Goal: Information Seeking & Learning: Learn about a topic

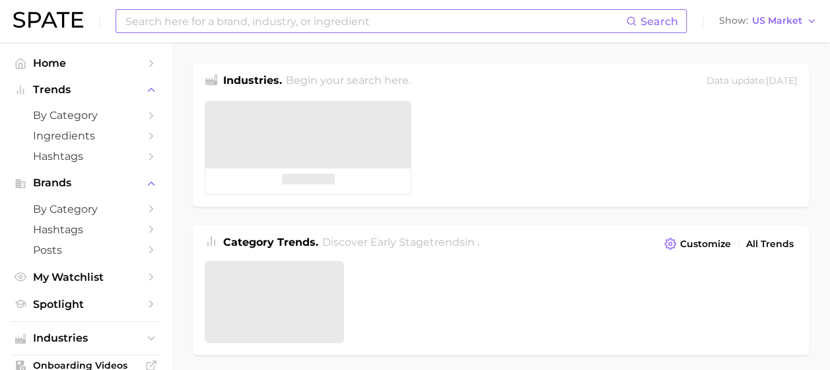
click at [225, 26] on input at bounding box center [375, 21] width 502 height 22
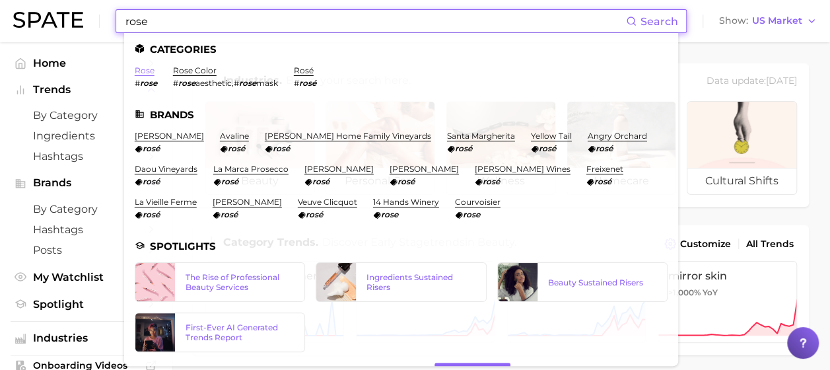
type input "rose"
click at [149, 66] on link "rose" at bounding box center [145, 70] width 20 height 10
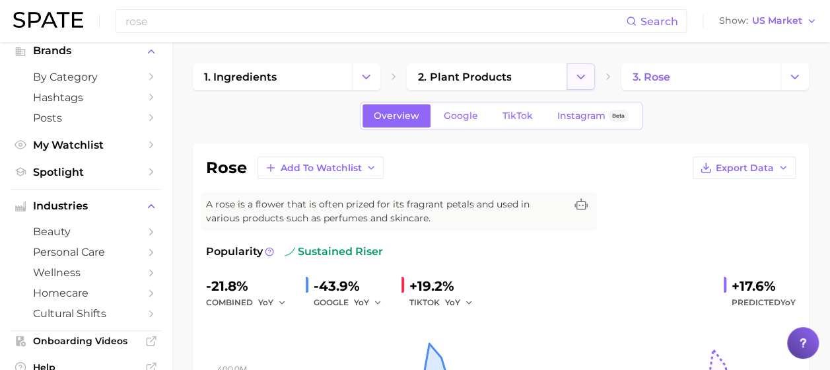
click at [587, 71] on icon "Change Category" at bounding box center [581, 77] width 14 height 14
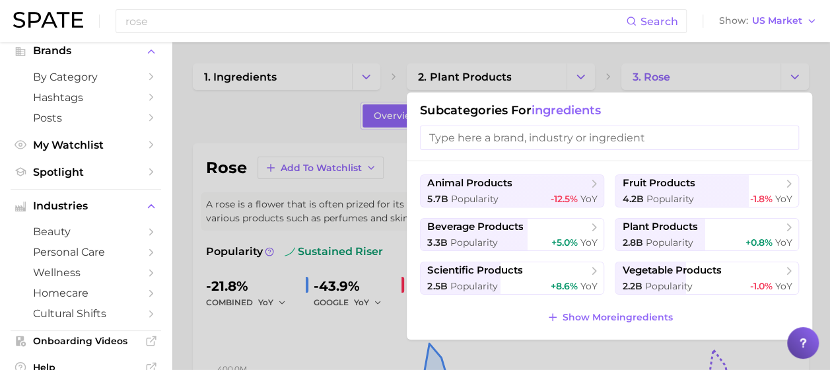
click at [367, 78] on div at bounding box center [415, 185] width 830 height 370
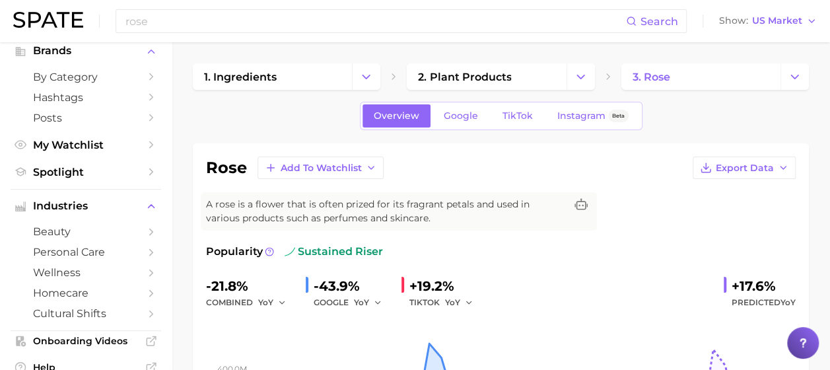
click at [367, 78] on polyline "Change Category" at bounding box center [366, 76] width 7 height 3
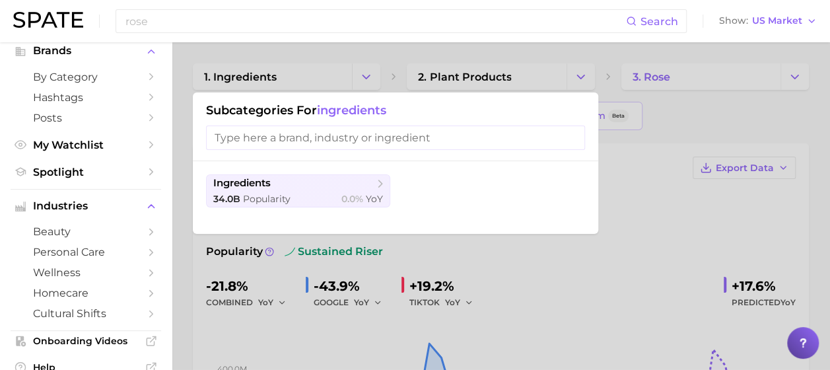
click at [367, 78] on div at bounding box center [415, 185] width 830 height 370
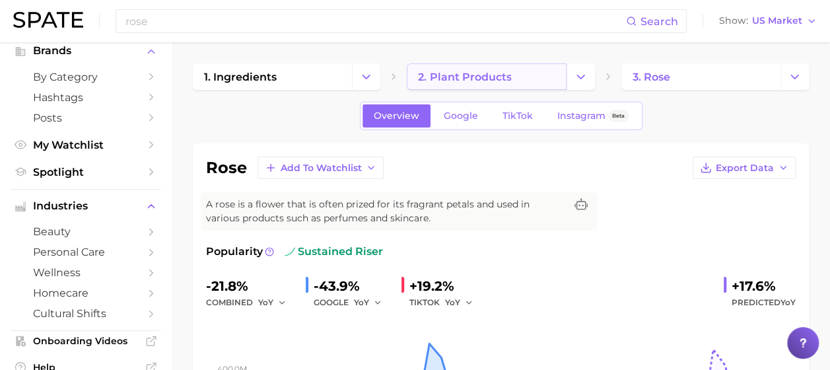
click at [546, 83] on link "2. plant products" at bounding box center [486, 76] width 159 height 26
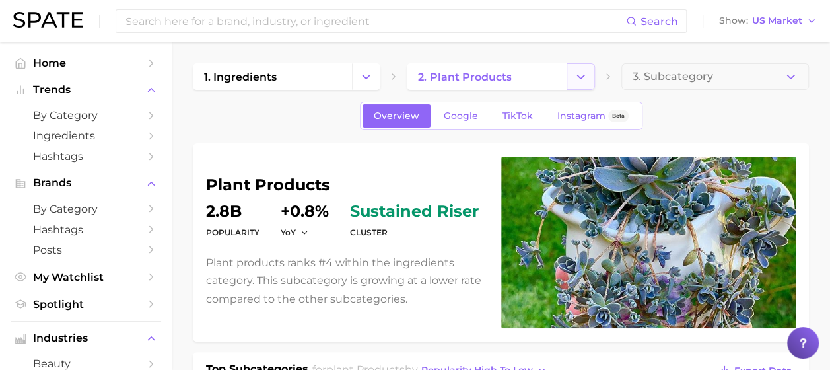
click at [587, 83] on icon "Change Category" at bounding box center [581, 77] width 14 height 14
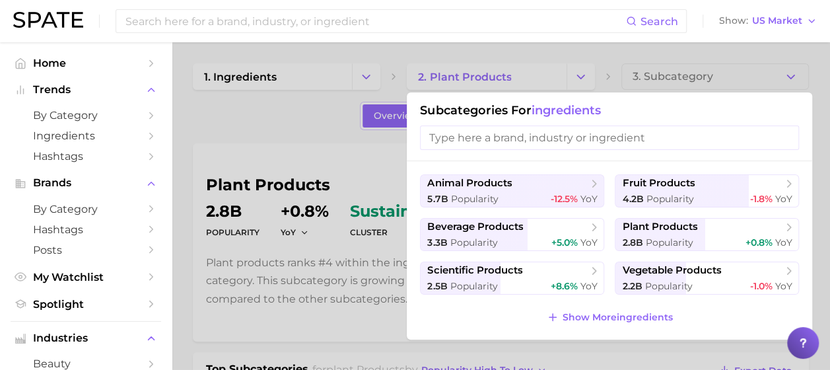
click at [370, 77] on div at bounding box center [415, 185] width 830 height 370
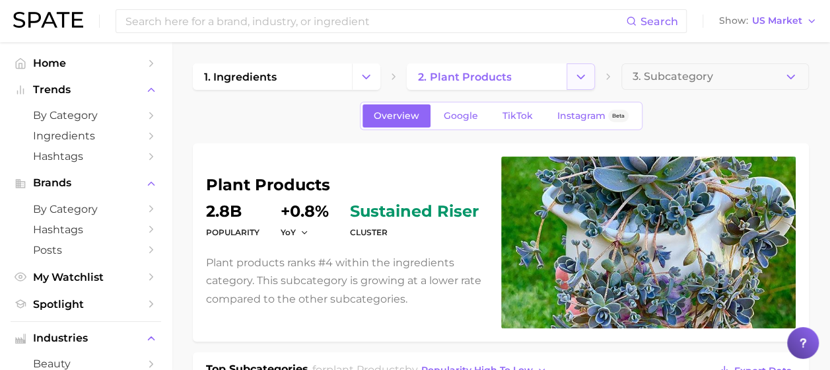
click at [585, 75] on icon "Change Category" at bounding box center [581, 77] width 14 height 14
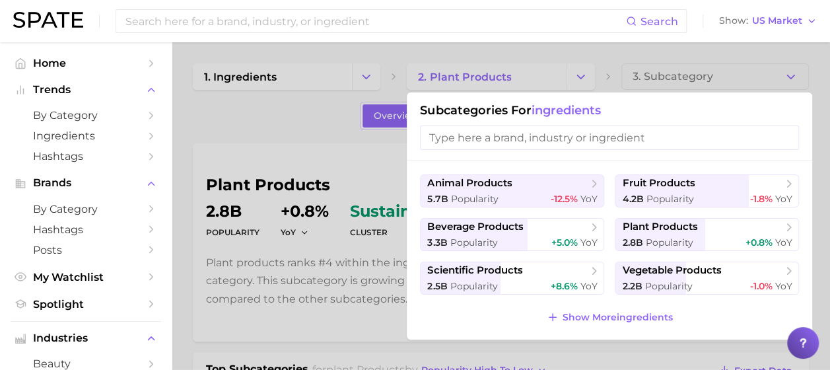
click at [572, 133] on input "search" at bounding box center [609, 138] width 379 height 24
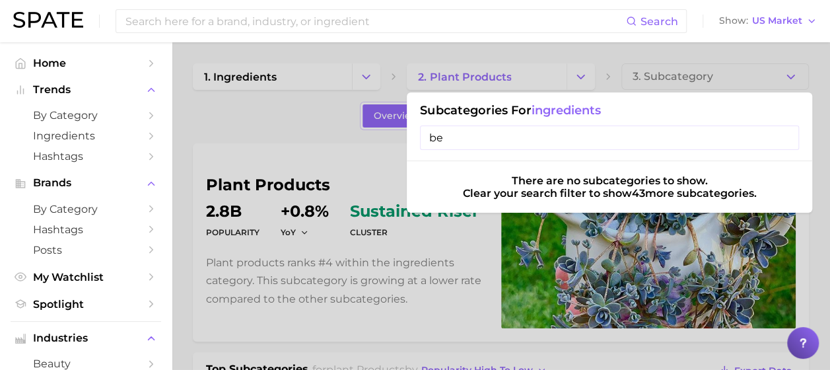
type input "b"
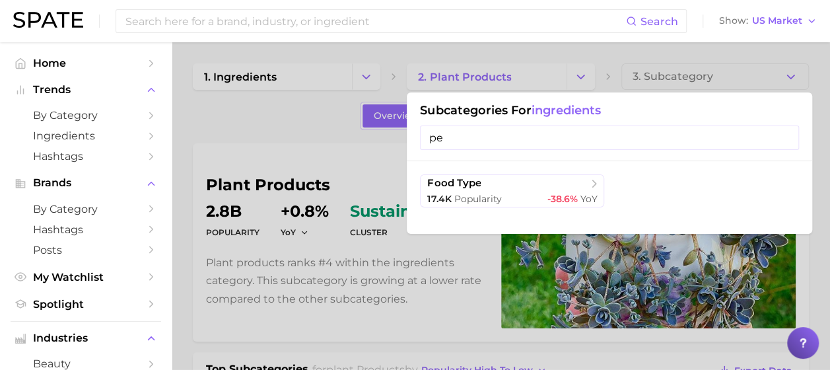
type input "per"
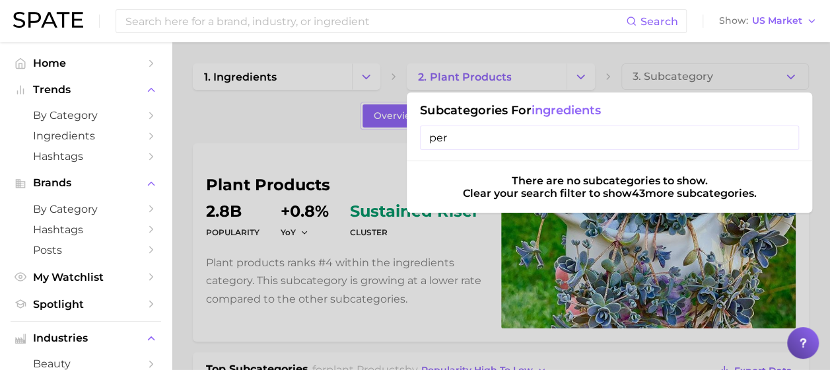
drag, startPoint x: 572, startPoint y: 133, endPoint x: 398, endPoint y: 133, distance: 174.4
click at [407, 90] on div "2. plant products Subcategories for ingredients per There are no subcategories …" at bounding box center [501, 76] width 188 height 26
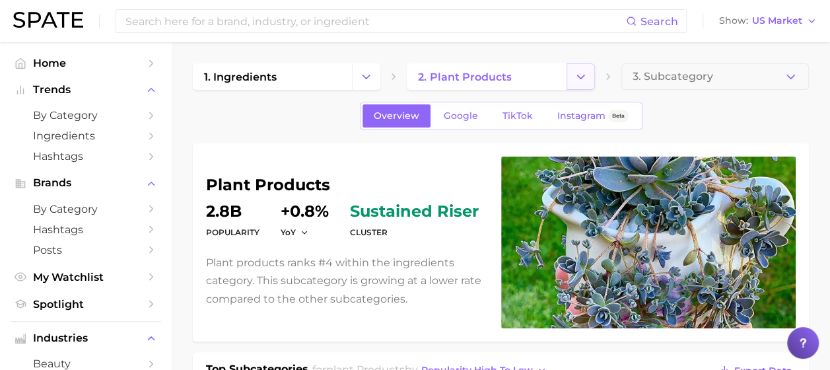
click at [581, 74] on icon "Change Category" at bounding box center [581, 77] width 14 height 14
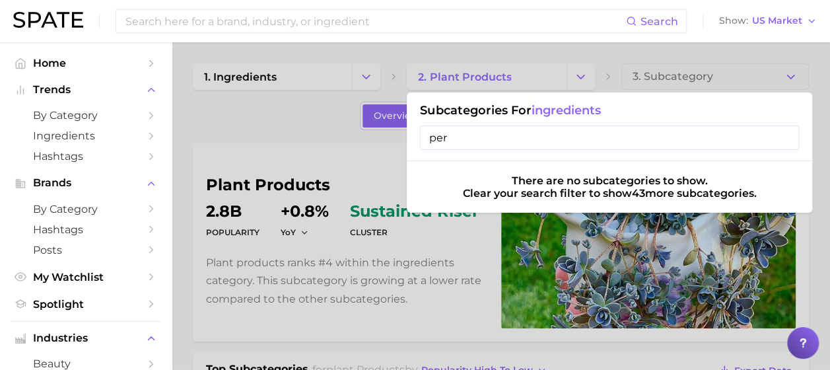
drag, startPoint x: 457, startPoint y: 136, endPoint x: 390, endPoint y: 136, distance: 66.7
click at [407, 90] on div "2. plant products Subcategories for ingredients per There are no subcategories …" at bounding box center [501, 76] width 188 height 26
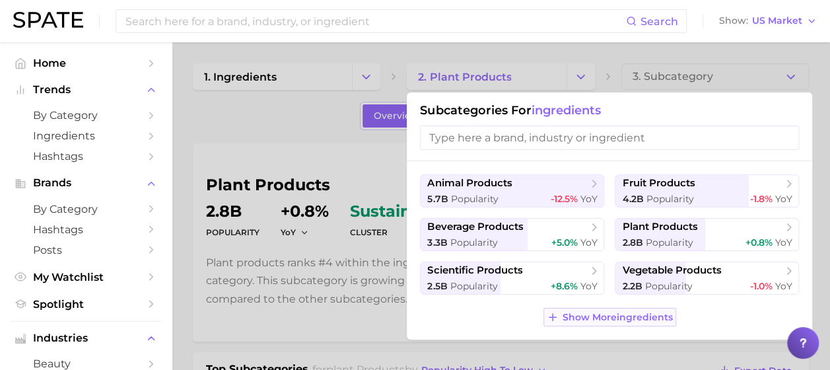
click at [628, 321] on span "Show More ingredients" at bounding box center [618, 317] width 110 height 11
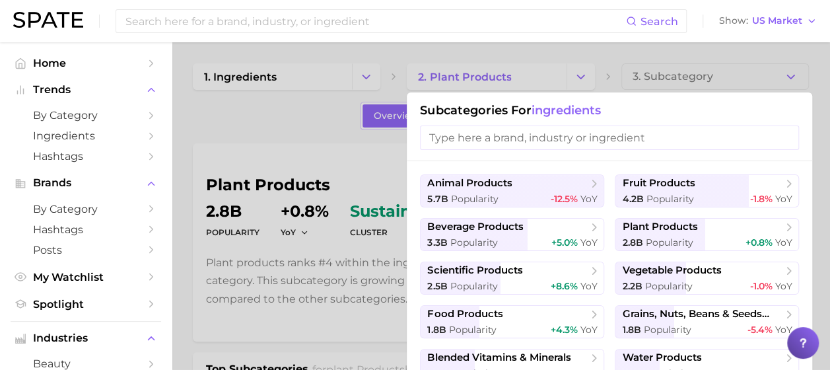
click at [298, 126] on div at bounding box center [415, 185] width 830 height 370
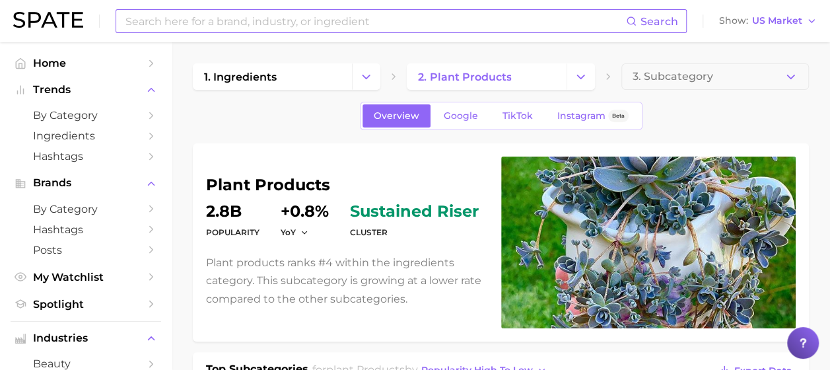
click at [218, 15] on input at bounding box center [375, 21] width 502 height 22
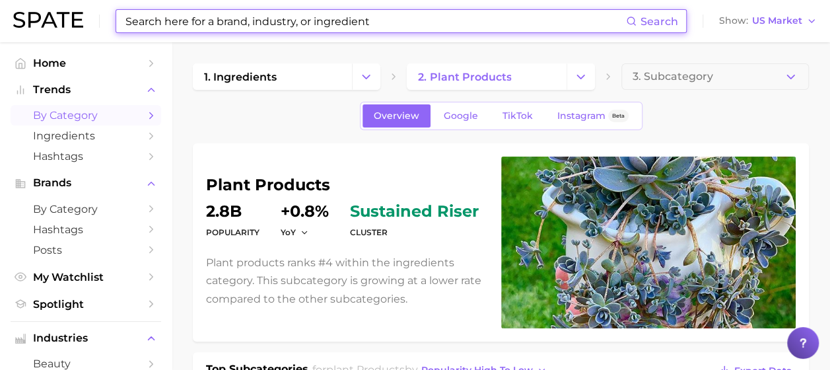
click at [145, 119] on icon "Sidebar" at bounding box center [151, 116] width 12 height 12
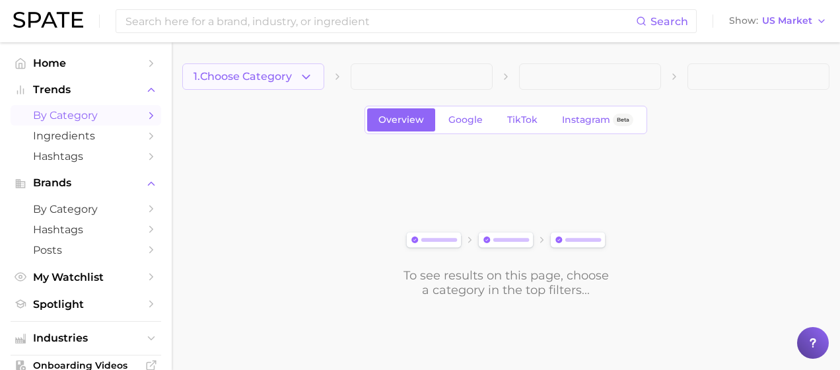
click at [314, 79] on button "1. Choose Category" at bounding box center [253, 76] width 142 height 26
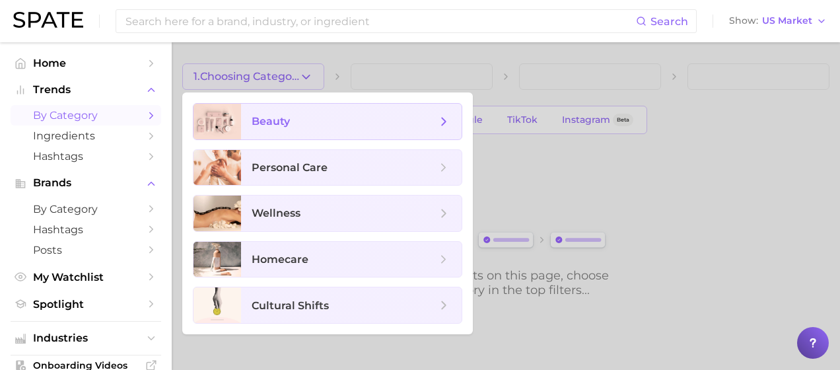
click at [329, 115] on span "beauty" at bounding box center [344, 121] width 185 height 15
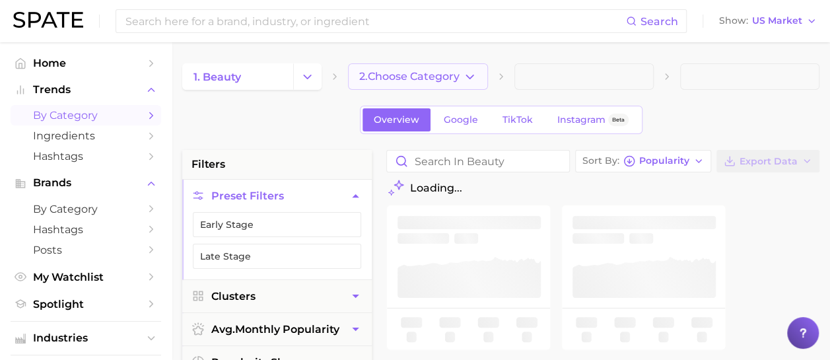
click at [426, 78] on span "2. Choose Category" at bounding box center [409, 77] width 100 height 12
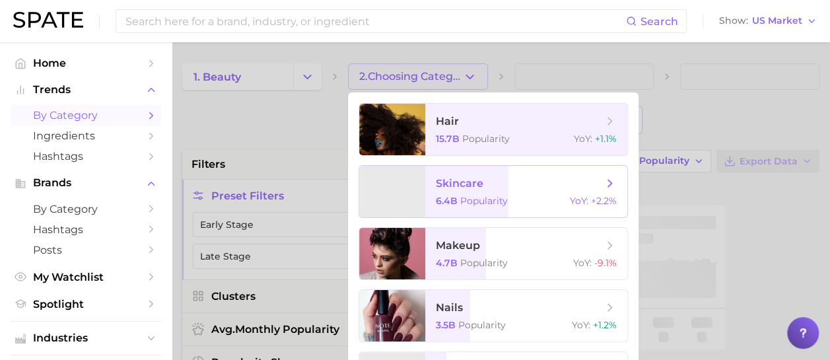
scroll to position [132, 0]
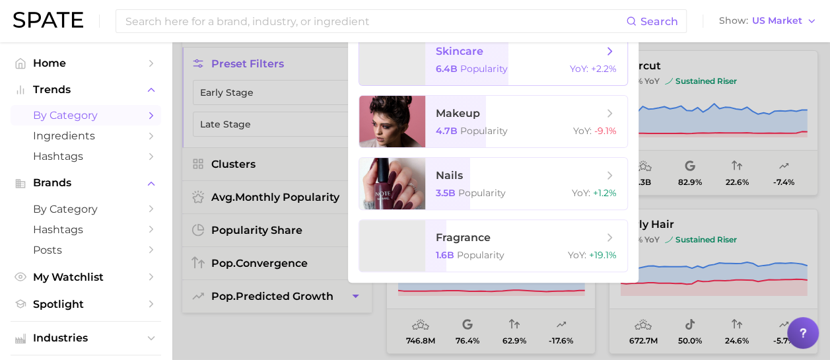
click at [548, 67] on div "6.4b Popularity YoY : +2.2%" at bounding box center [526, 69] width 181 height 12
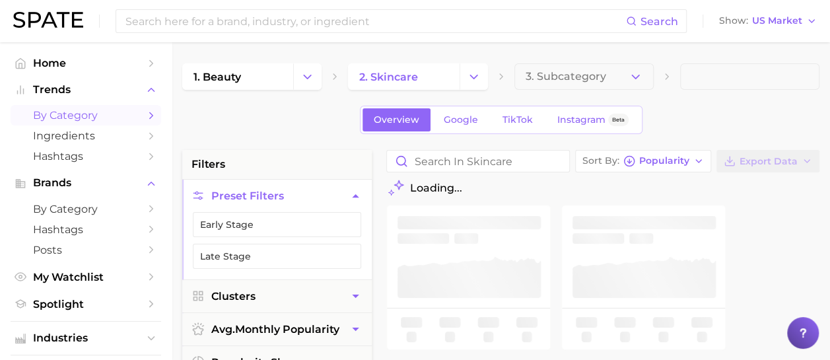
click at [645, 79] on button "3. Subcategory" at bounding box center [584, 76] width 139 height 26
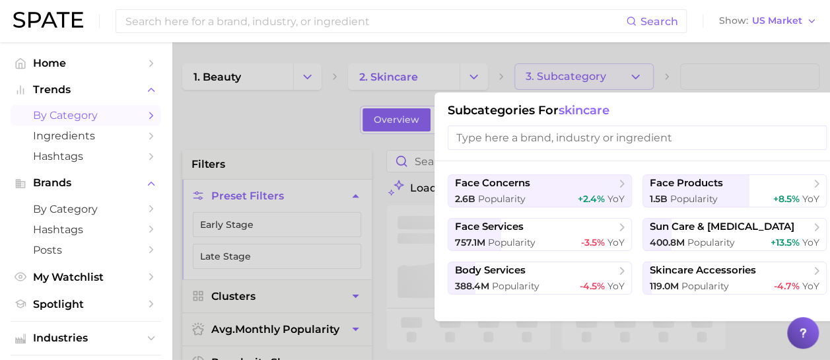
click at [627, 134] on input "search" at bounding box center [637, 138] width 379 height 24
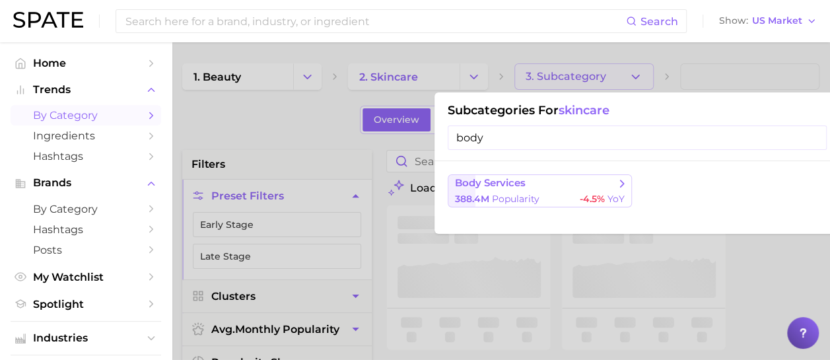
type input "body"
click at [560, 175] on button "body services 388.4m Popularity -4.5% YoY" at bounding box center [540, 190] width 184 height 33
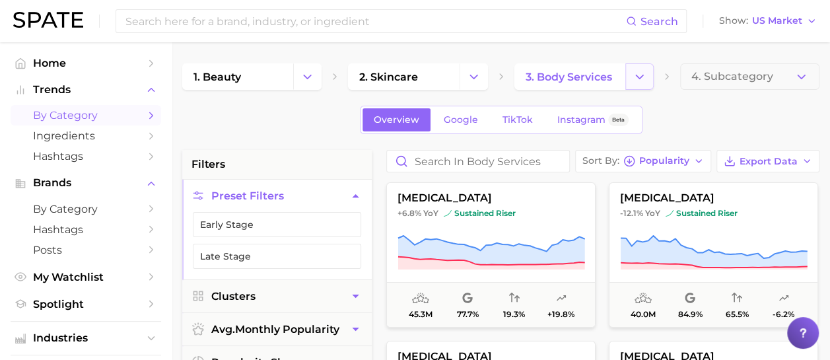
click at [646, 79] on icon "Change Category" at bounding box center [640, 77] width 14 height 14
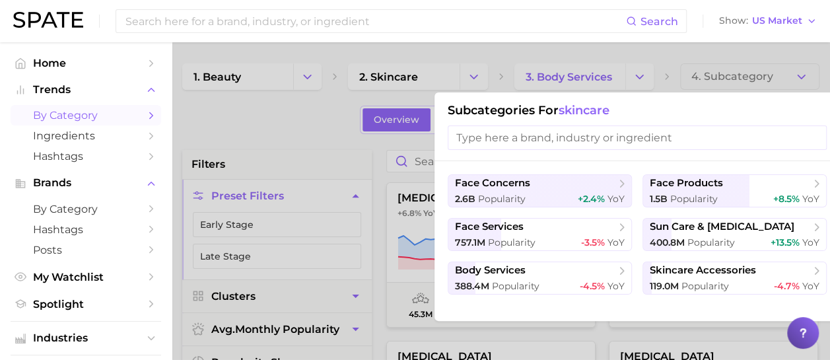
click at [597, 133] on input "search" at bounding box center [637, 138] width 379 height 24
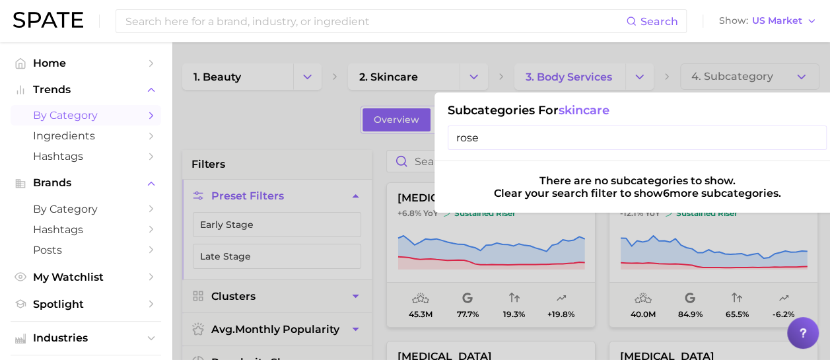
drag, startPoint x: 425, startPoint y: 137, endPoint x: 392, endPoint y: 137, distance: 33.0
click at [515, 90] on div "3. body services Subcategories for skincare rose There are no subcategories to …" at bounding box center [584, 76] width 139 height 26
type input "moi"
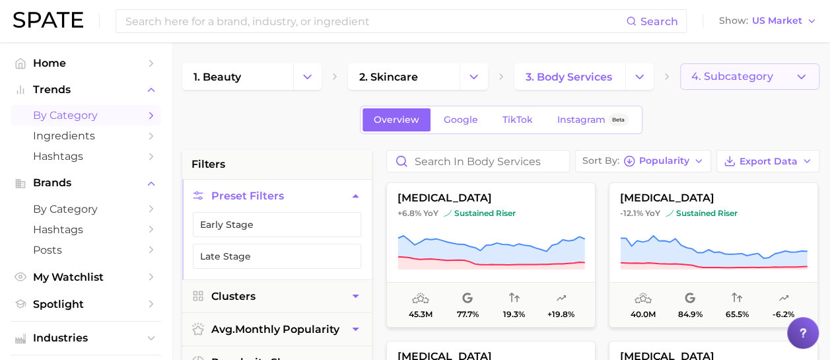
click at [733, 80] on span "4. Subcategory" at bounding box center [733, 77] width 82 height 12
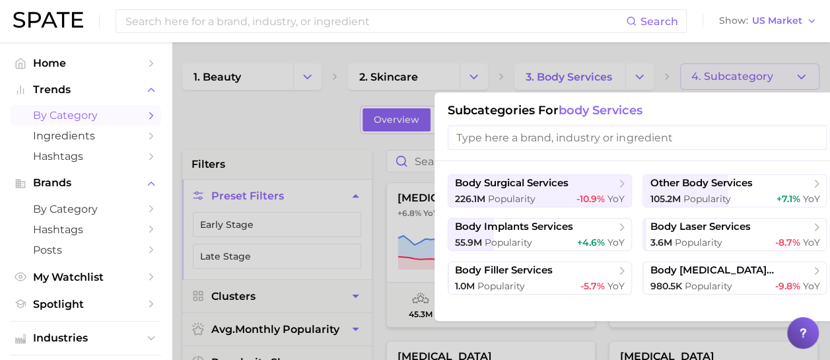
click at [733, 80] on div at bounding box center [415, 180] width 830 height 360
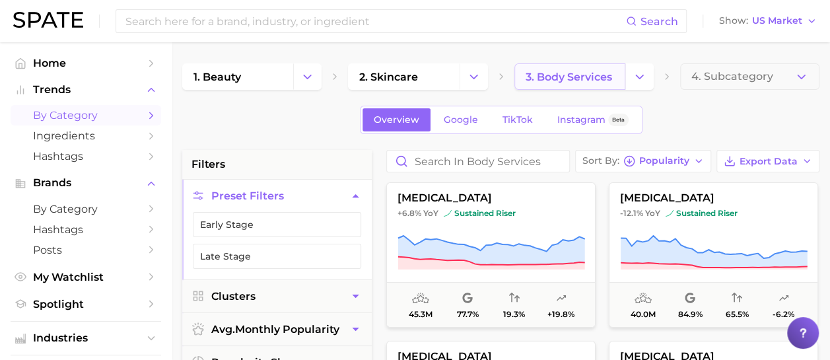
click at [612, 80] on span "3. body services" at bounding box center [569, 77] width 87 height 13
click at [638, 80] on icon "Change Category" at bounding box center [640, 77] width 14 height 14
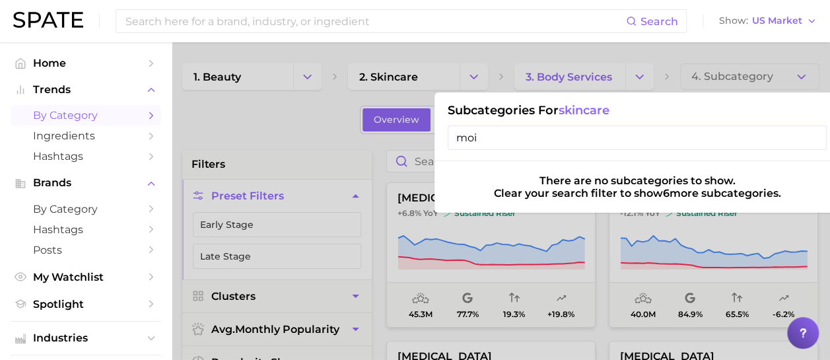
click at [813, 141] on input "moi" at bounding box center [637, 138] width 379 height 24
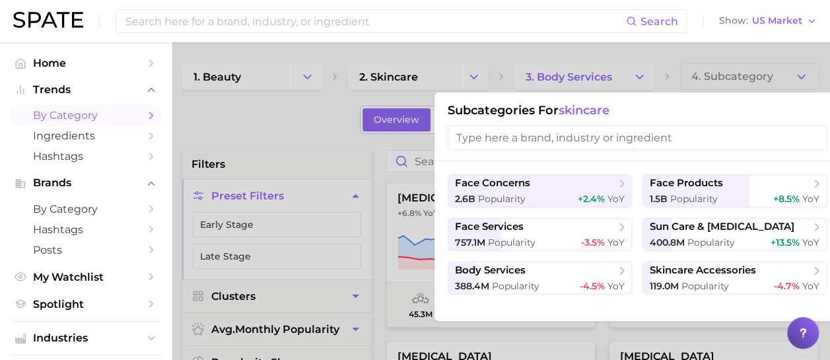
click at [325, 132] on div at bounding box center [415, 180] width 830 height 360
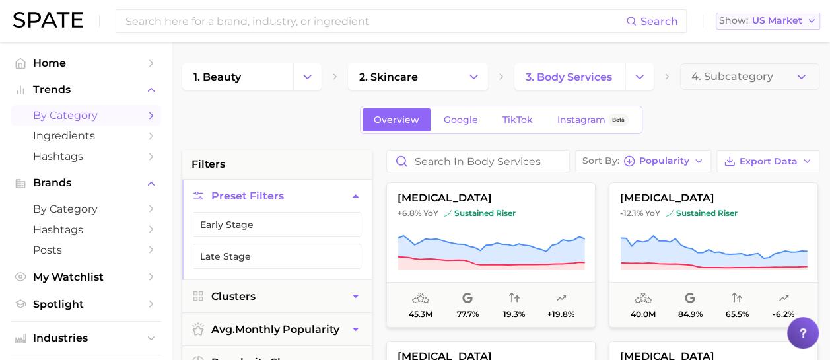
click at [800, 17] on span "US Market" at bounding box center [778, 20] width 50 height 7
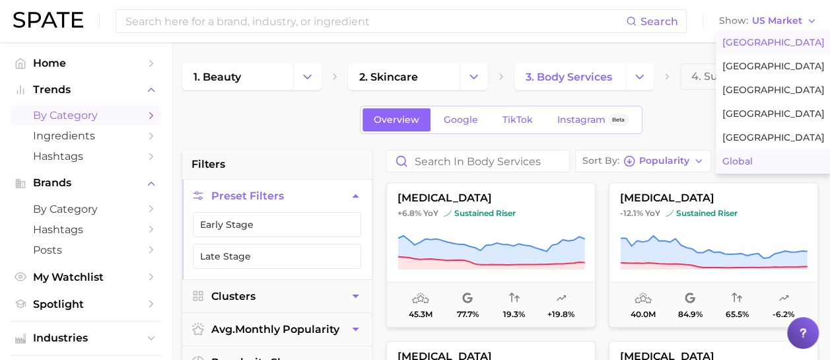
click at [778, 159] on button "Global" at bounding box center [774, 162] width 116 height 24
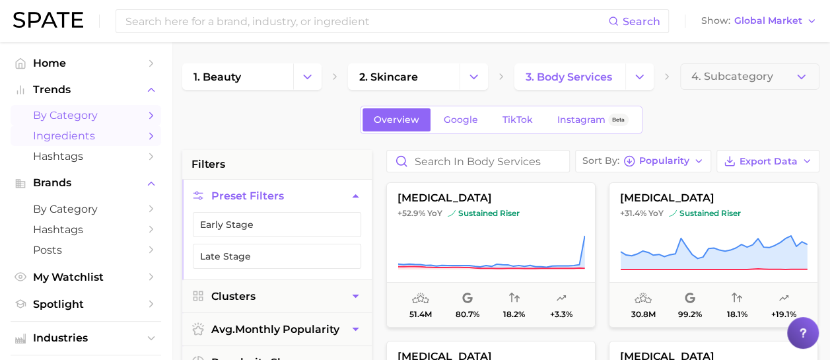
click at [108, 134] on span "Ingredients" at bounding box center [86, 135] width 106 height 13
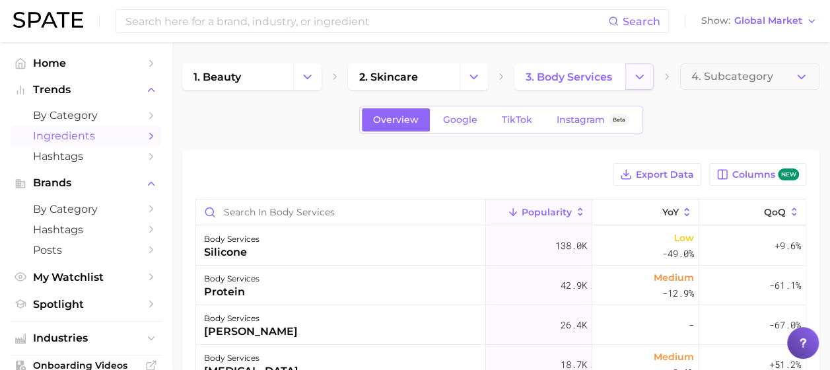
click at [640, 83] on icon "Change Category" at bounding box center [640, 77] width 14 height 14
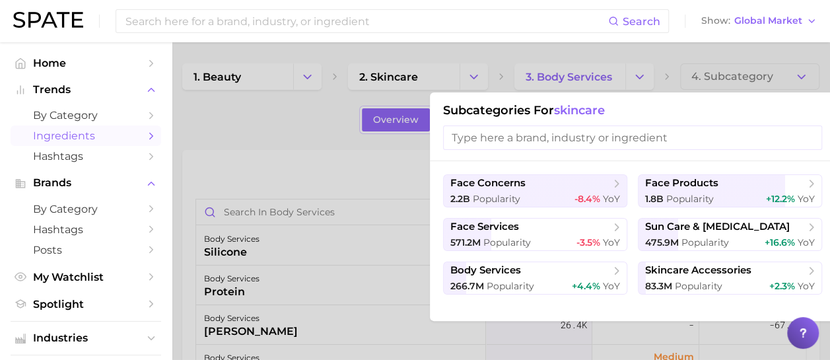
click at [538, 112] on h1 "Subcategories for skincare" at bounding box center [632, 110] width 379 height 15
click at [312, 106] on div at bounding box center [415, 180] width 830 height 360
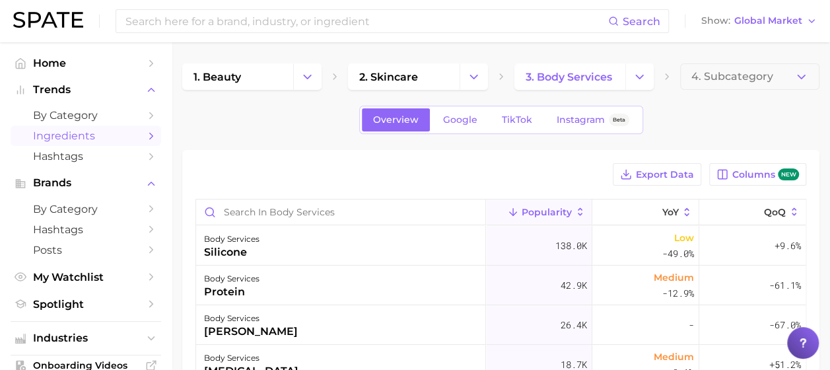
click at [488, 74] on div "1. beauty 2. skincare 3. body services 4. Subcategory" at bounding box center [501, 76] width 638 height 26
click at [476, 75] on polyline "Change Category" at bounding box center [473, 76] width 7 height 3
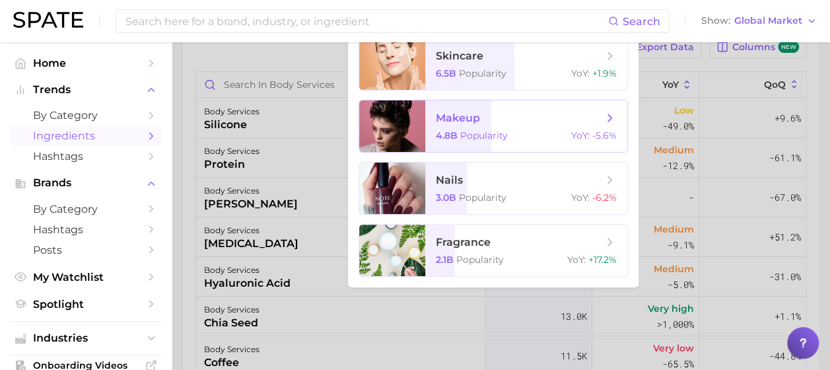
scroll to position [132, 0]
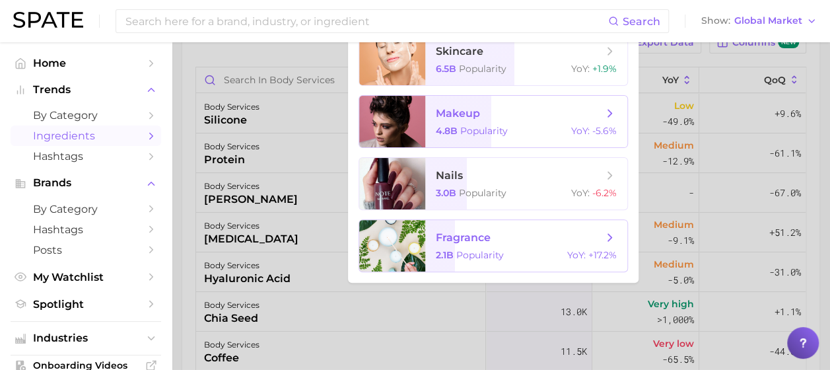
click at [492, 272] on div "fragrance 2.1b Popularity YoY : +17.2%" at bounding box center [494, 245] width 270 height 53
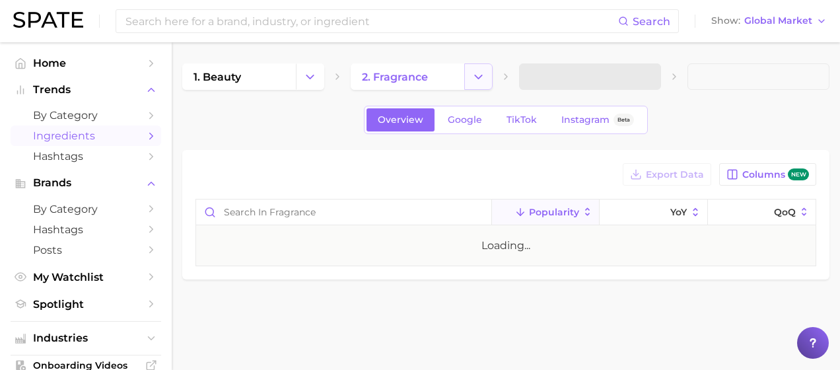
click at [488, 79] on button "Change Category" at bounding box center [478, 76] width 28 height 26
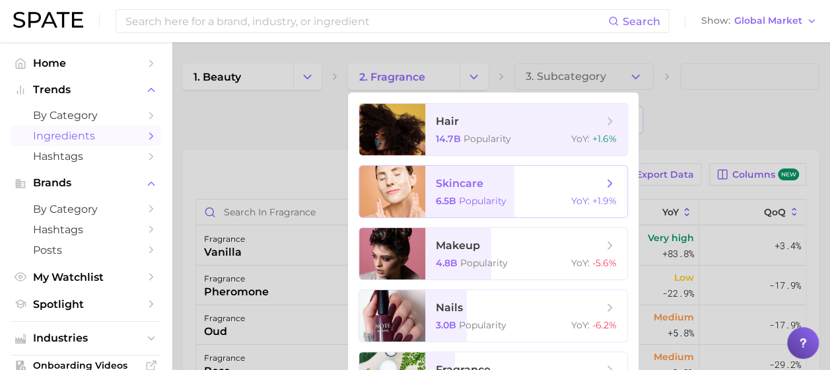
click at [470, 194] on span "skincare 6.5b Popularity YoY : +1.9%" at bounding box center [526, 192] width 202 height 52
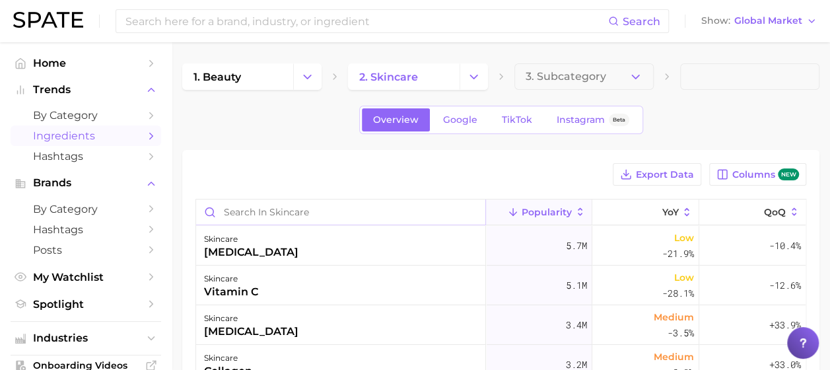
click at [279, 209] on input "Search in skincare" at bounding box center [340, 212] width 289 height 25
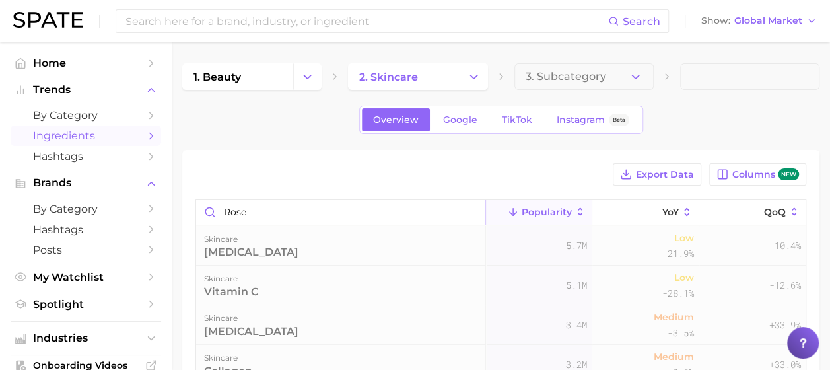
type input "rose"
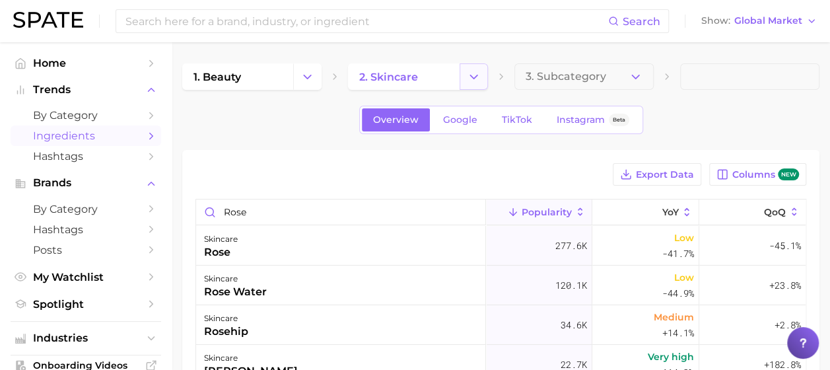
click at [474, 81] on icon "Change Category" at bounding box center [474, 77] width 14 height 14
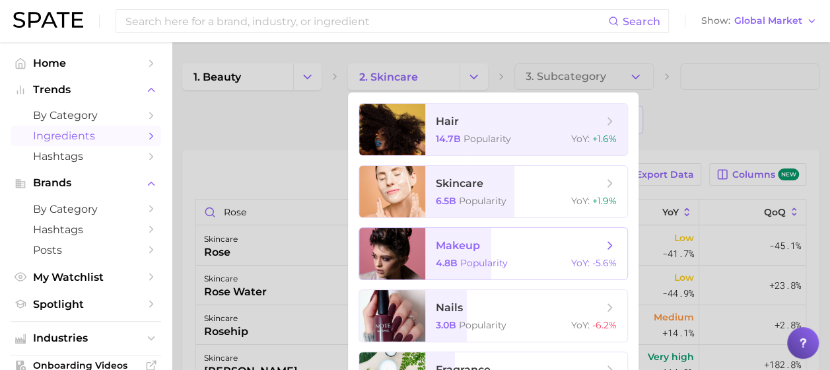
scroll to position [132, 0]
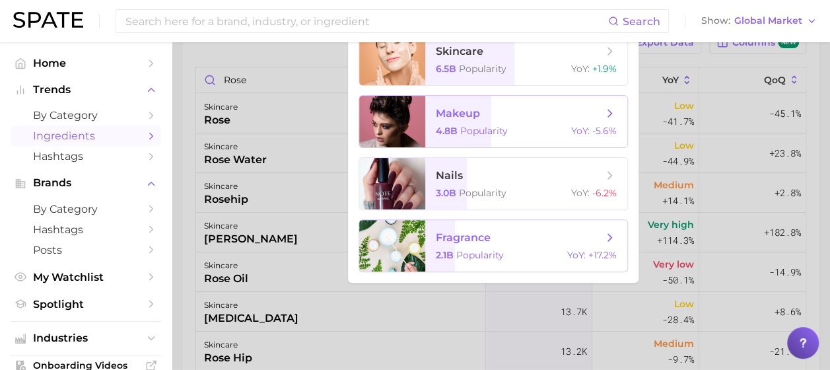
click at [505, 255] on div "2.1b Popularity YoY : +17.2%" at bounding box center [526, 255] width 181 height 12
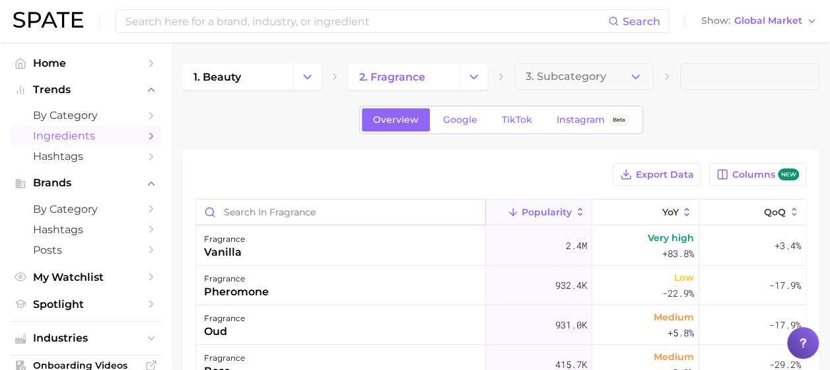
click at [351, 203] on input "Search in fragrance" at bounding box center [340, 212] width 289 height 25
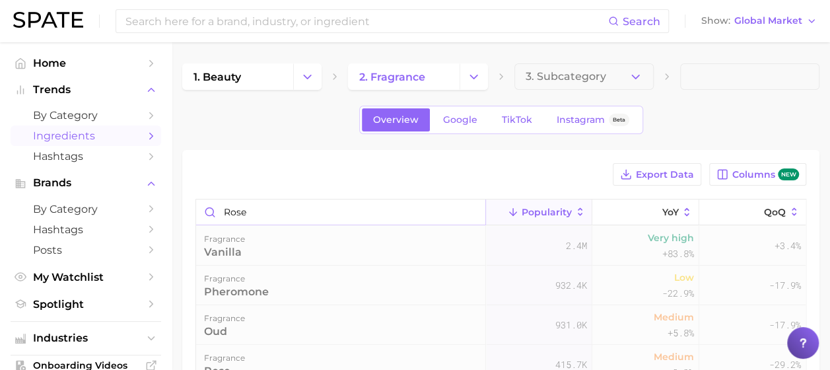
type input "rose"
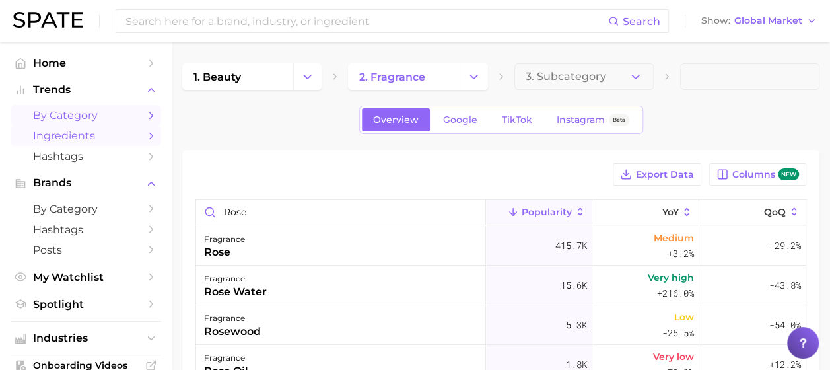
click at [145, 116] on icon "Sidebar" at bounding box center [151, 116] width 12 height 12
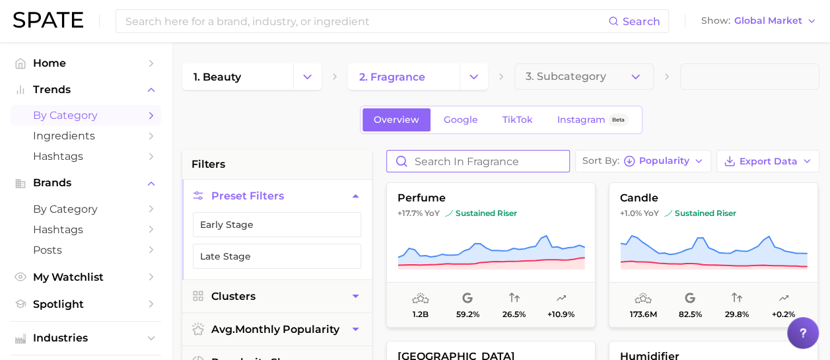
click at [482, 159] on input "Search in fragrance" at bounding box center [478, 161] width 182 height 21
type input "rose"
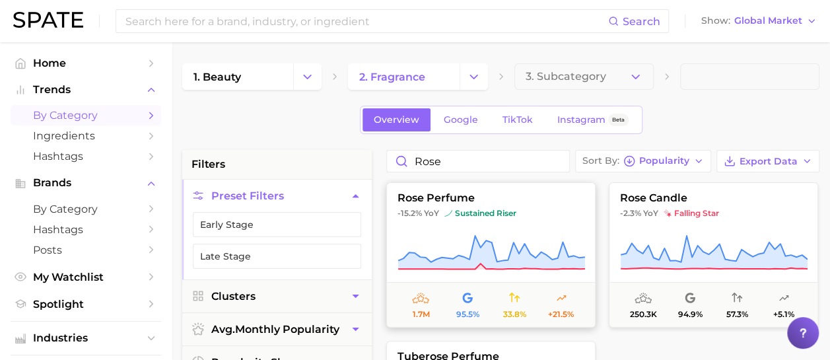
click at [548, 229] on button "rose perfume -15.2% YoY sustained riser 1.7m 95.5% 33.8% +21.5%" at bounding box center [491, 254] width 209 height 145
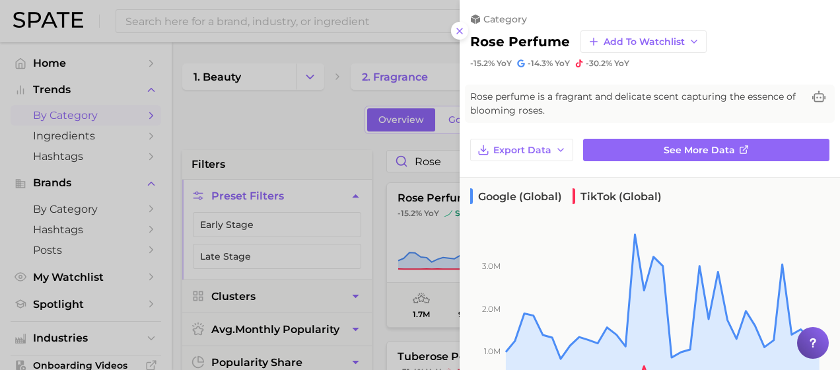
click at [267, 25] on div at bounding box center [420, 185] width 840 height 370
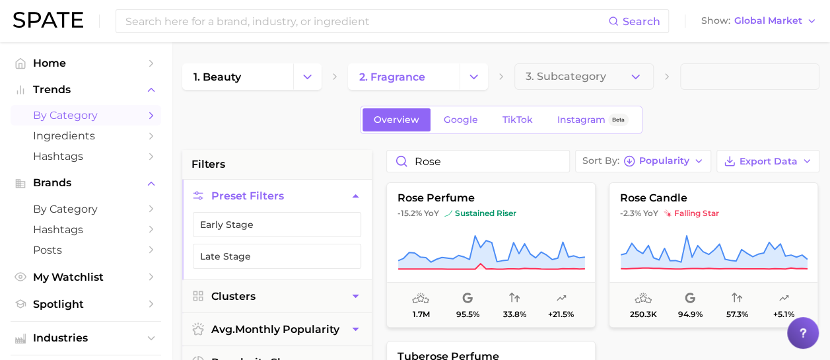
click at [280, 22] on input at bounding box center [366, 21] width 484 height 22
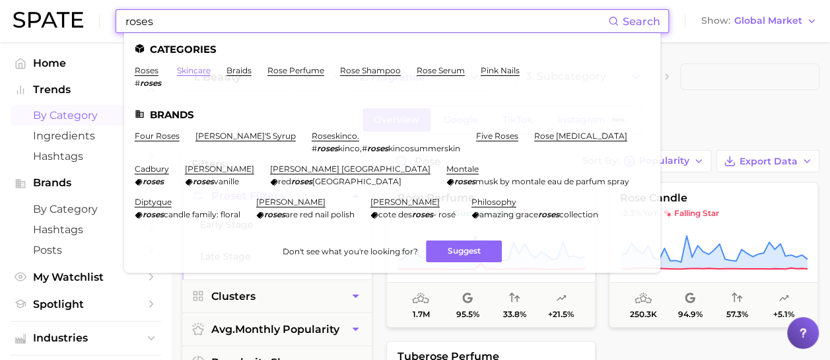
type input "roses"
click at [188, 70] on link "skincare" at bounding box center [194, 70] width 34 height 10
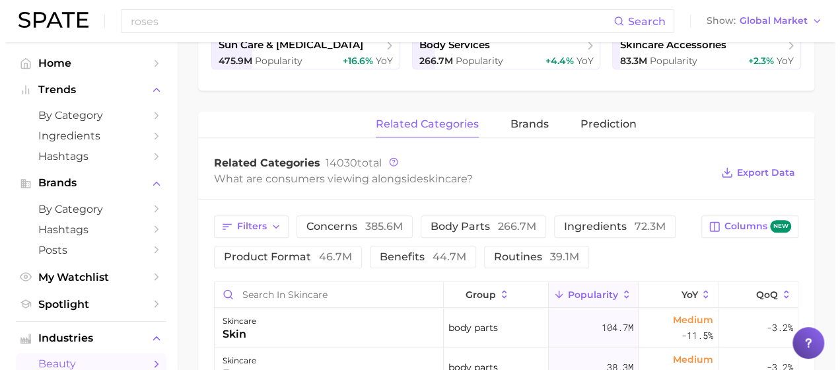
scroll to position [529, 0]
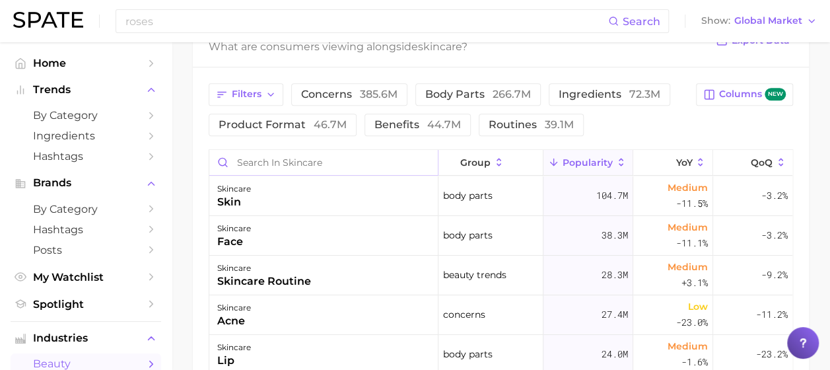
click at [325, 161] on input "Search in skincare" at bounding box center [323, 162] width 229 height 25
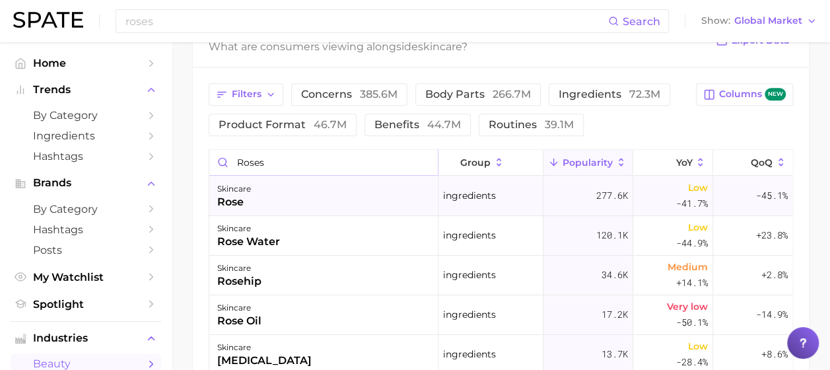
type input "roses"
click at [333, 189] on div "skincare rose" at bounding box center [323, 196] width 229 height 40
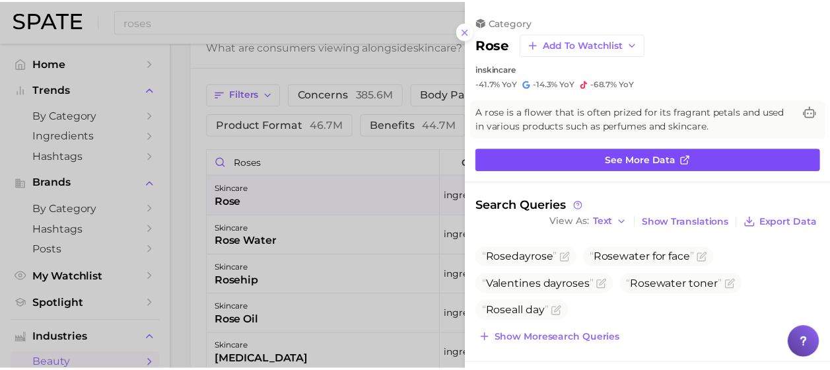
scroll to position [0, 0]
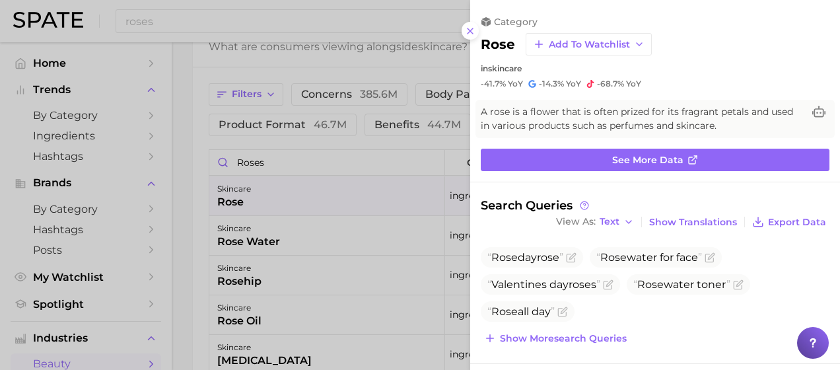
click at [278, 69] on div at bounding box center [420, 185] width 840 height 370
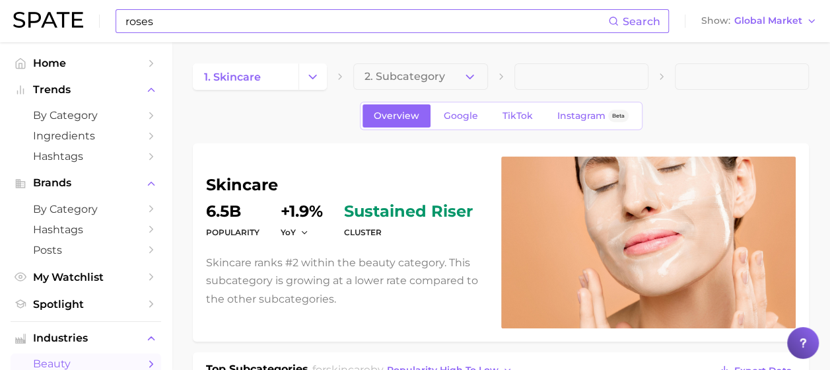
click at [305, 18] on input "roses" at bounding box center [366, 21] width 484 height 22
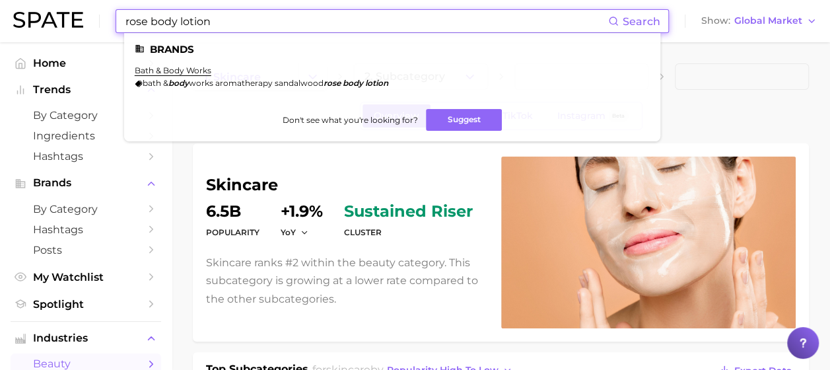
click at [295, 79] on span "works aromatherapy sandalwood" at bounding box center [256, 83] width 135 height 10
drag, startPoint x: 221, startPoint y: 20, endPoint x: 24, endPoint y: 1, distance: 197.2
click at [24, 1] on div "rose body lotion Search Brands bath & body works bath & body works aromatherapy…" at bounding box center [415, 21] width 804 height 42
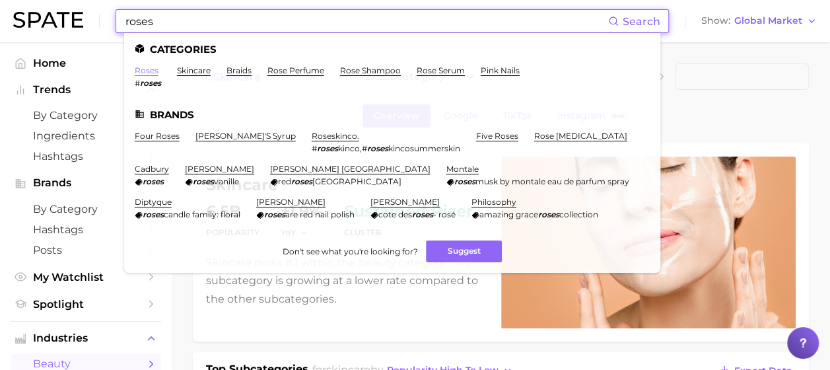
type input "roses"
click at [150, 72] on link "roses" at bounding box center [147, 70] width 24 height 10
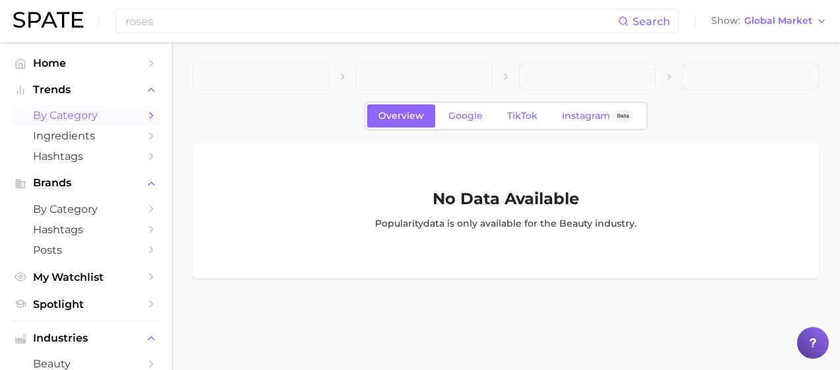
click at [145, 110] on icon "Sidebar" at bounding box center [151, 116] width 12 height 12
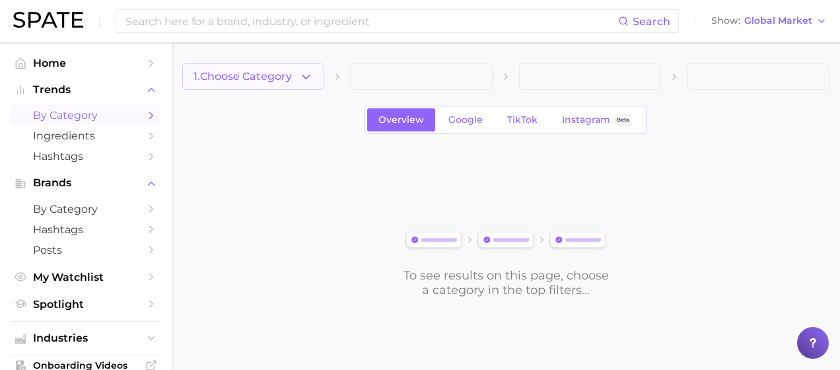
click at [317, 75] on button "1. Choose Category" at bounding box center [253, 76] width 142 height 26
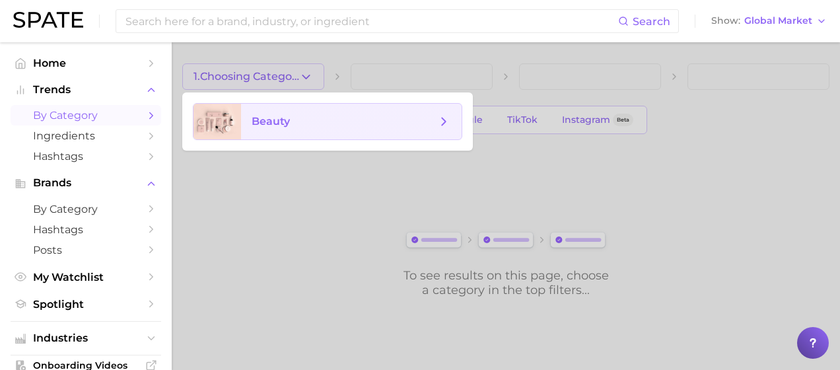
click at [324, 116] on span "beauty" at bounding box center [344, 121] width 185 height 15
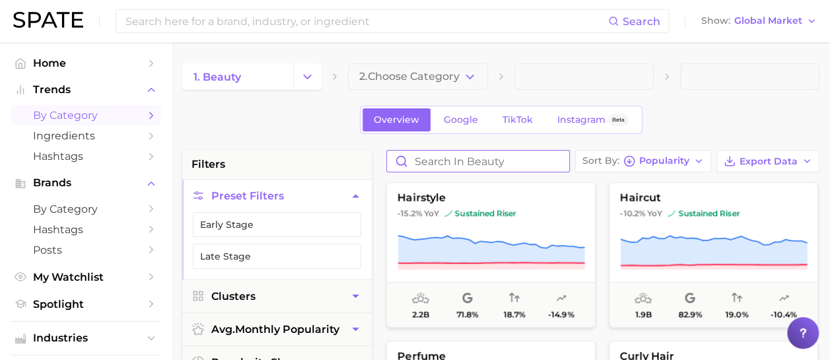
click at [460, 161] on input "Search in beauty" at bounding box center [478, 161] width 182 height 21
type input "rose"
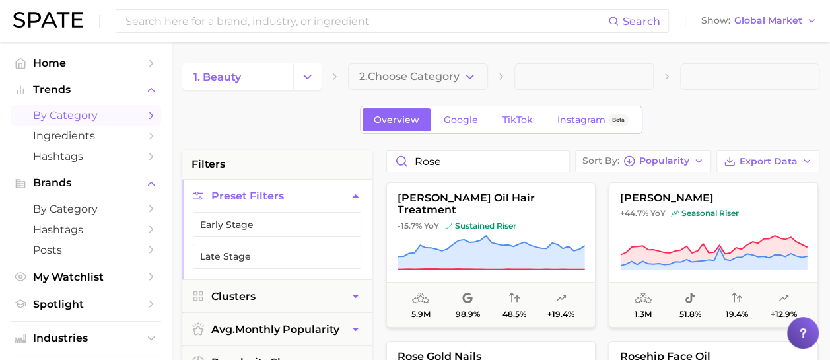
click at [480, 79] on button "2. Choose Category" at bounding box center [417, 76] width 139 height 26
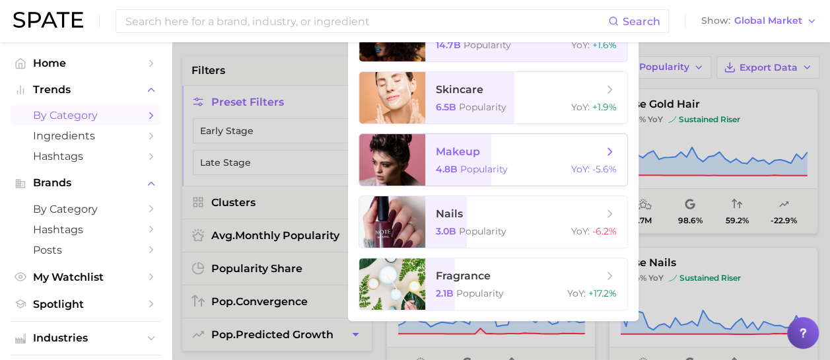
scroll to position [66, 0]
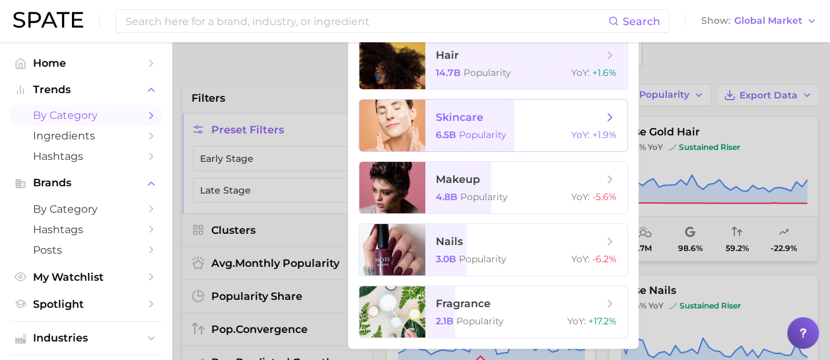
click at [556, 124] on span "skincare" at bounding box center [519, 117] width 166 height 15
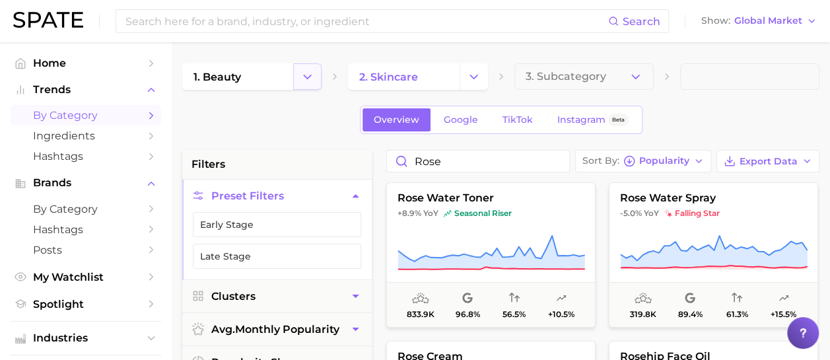
click at [310, 79] on icon "Change Category" at bounding box center [308, 77] width 14 height 14
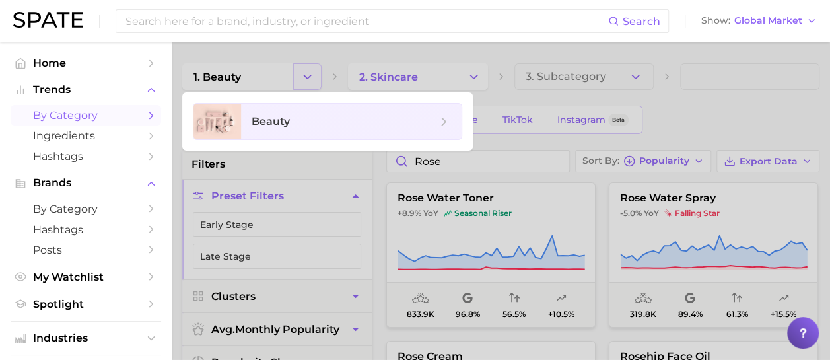
click at [310, 79] on div at bounding box center [415, 180] width 830 height 360
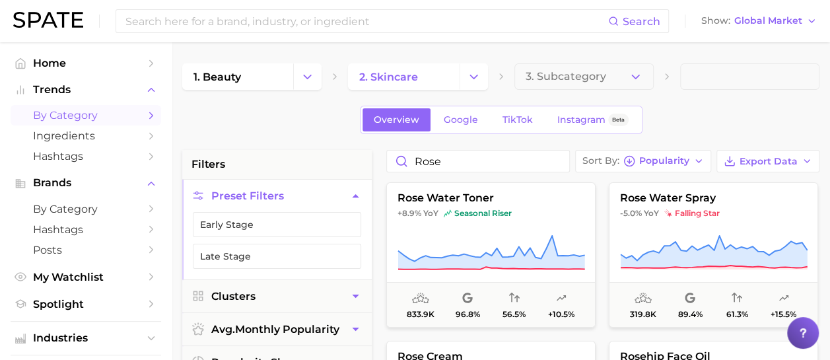
click at [327, 150] on li "filters" at bounding box center [277, 164] width 190 height 29
click at [145, 111] on icon "Sidebar" at bounding box center [151, 116] width 12 height 12
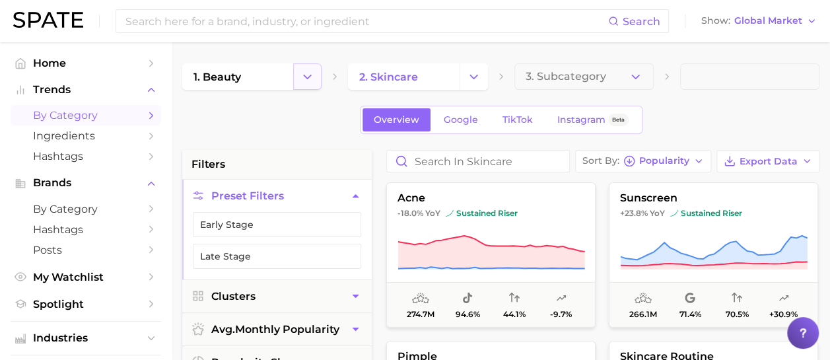
click at [309, 81] on icon "Change Category" at bounding box center [308, 77] width 14 height 14
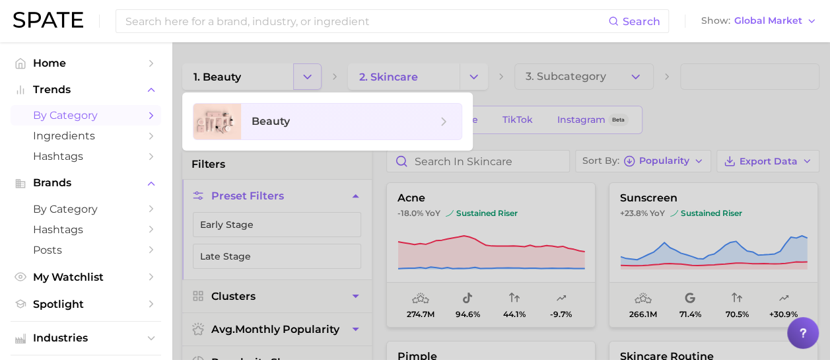
click at [309, 81] on div at bounding box center [415, 180] width 830 height 360
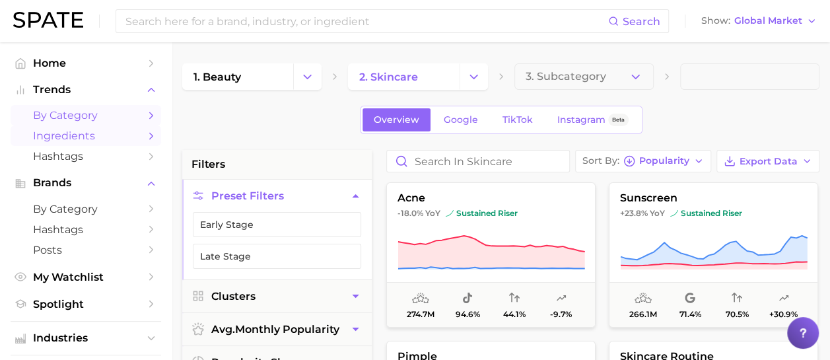
click at [106, 141] on span "Ingredients" at bounding box center [86, 135] width 106 height 13
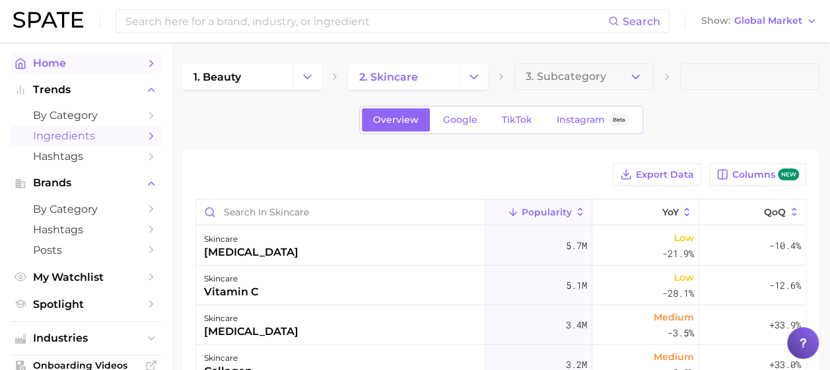
click at [69, 65] on span "Home" at bounding box center [86, 63] width 106 height 13
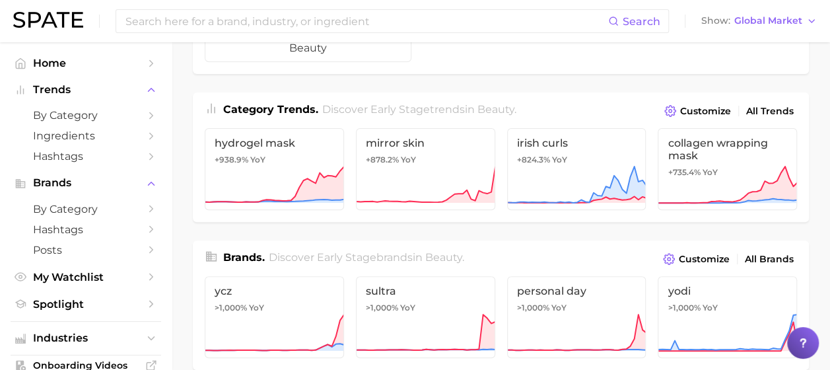
scroll to position [132, 0]
click at [298, 20] on input at bounding box center [366, 21] width 484 height 22
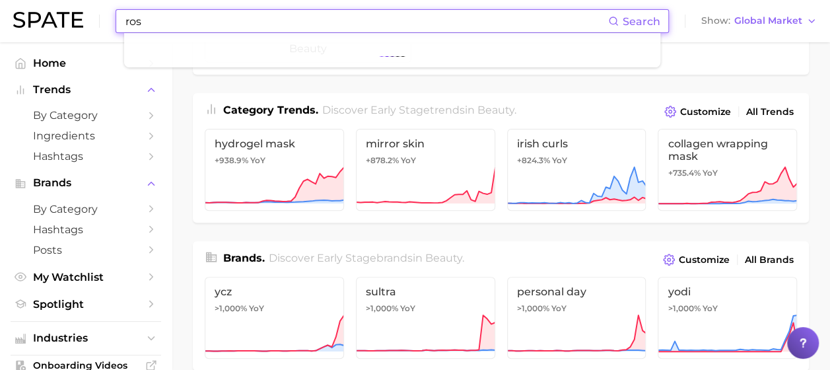
type input "rose"
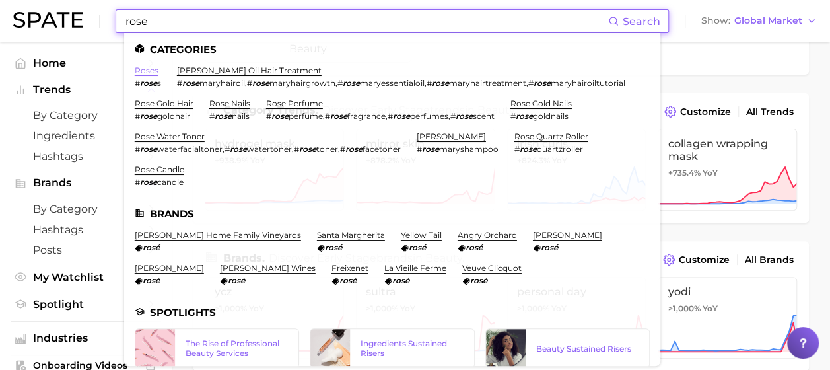
click at [147, 73] on link "roses" at bounding box center [147, 70] width 24 height 10
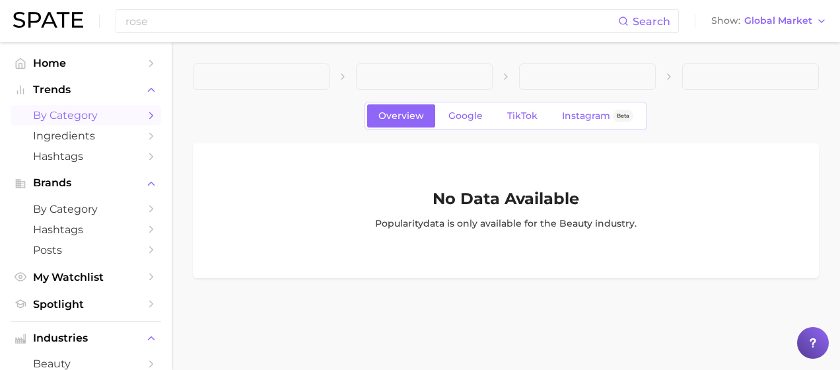
click at [134, 111] on link "by Category" at bounding box center [86, 115] width 151 height 20
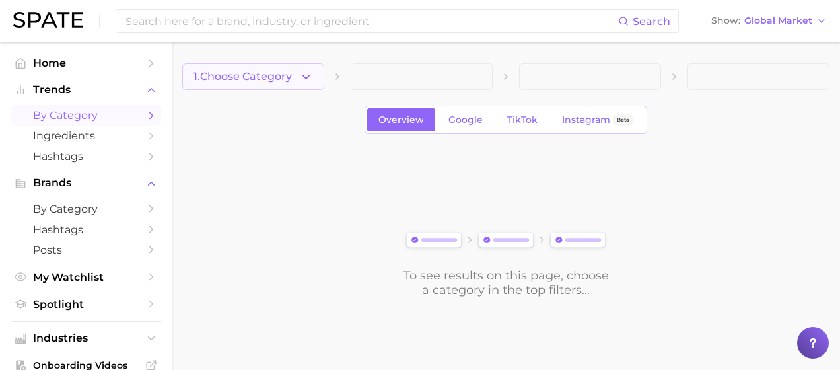
click at [264, 79] on span "1. Choose Category" at bounding box center [243, 77] width 98 height 12
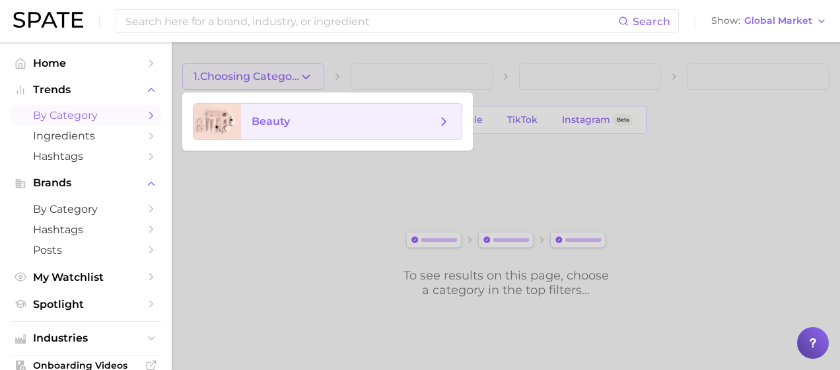
click at [287, 120] on span "beauty" at bounding box center [271, 121] width 38 height 13
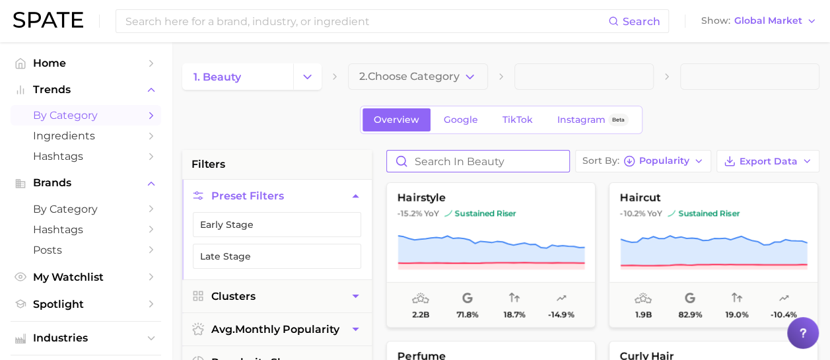
click at [450, 162] on input "Search in beauty" at bounding box center [478, 161] width 182 height 21
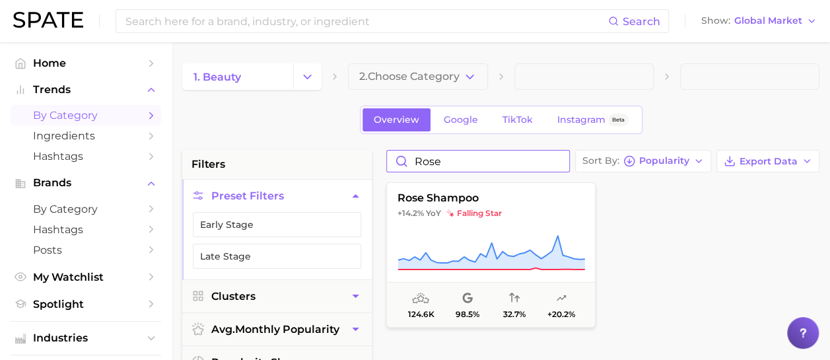
type input "rose"
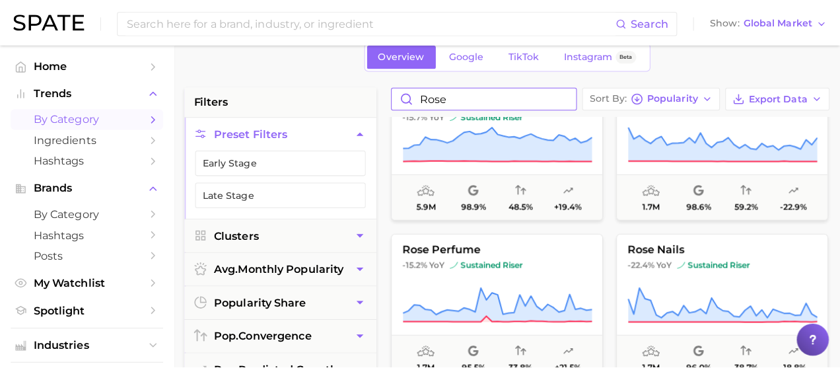
scroll to position [66, 0]
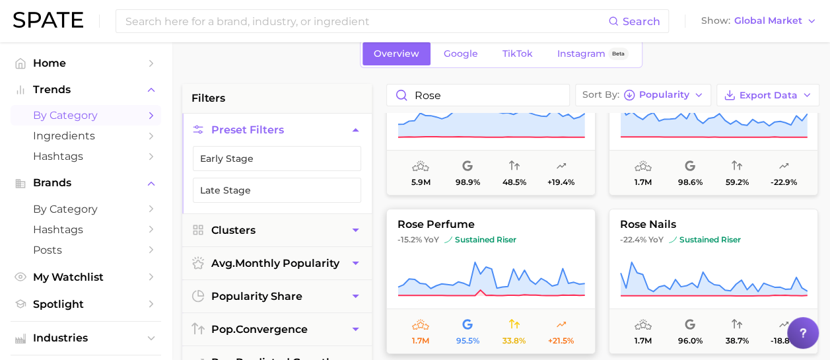
click at [420, 270] on icon at bounding box center [492, 279] width 188 height 37
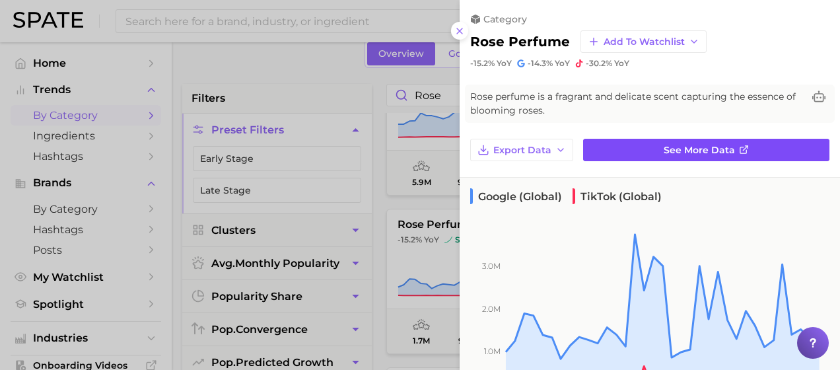
click at [649, 141] on link "See more data" at bounding box center [706, 150] width 246 height 22
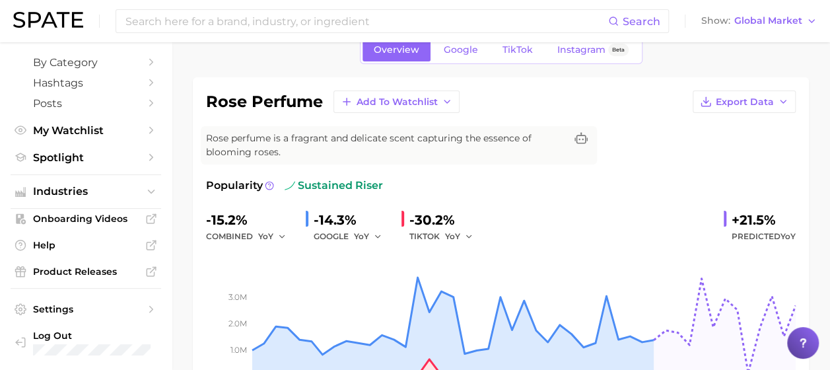
scroll to position [132, 0]
